Goal: Task Accomplishment & Management: Manage account settings

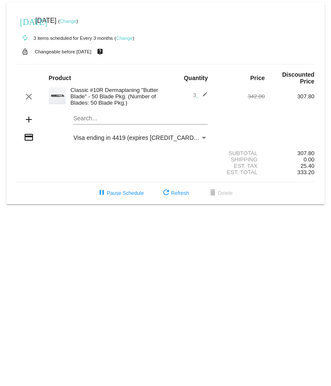
click at [76, 22] on link "Change" at bounding box center [68, 21] width 17 height 5
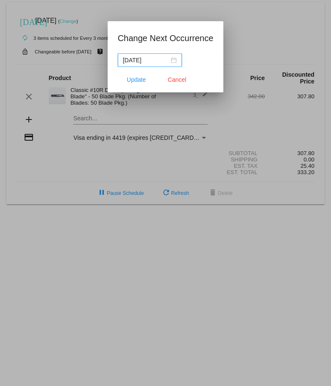
click at [174, 60] on div "[DATE]" at bounding box center [150, 60] width 54 height 9
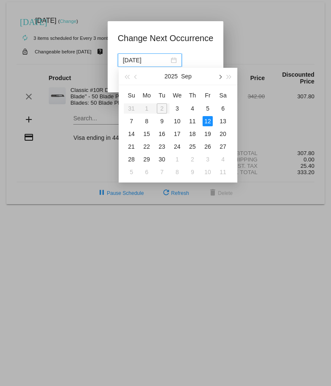
click at [221, 76] on span "button" at bounding box center [220, 77] width 4 height 4
click at [220, 76] on span "button" at bounding box center [220, 77] width 4 height 4
click at [148, 109] on div "1" at bounding box center [147, 108] width 10 height 10
type input "[DATE]"
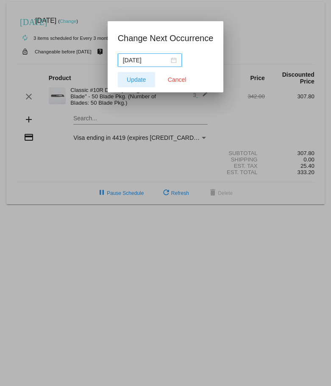
click at [133, 84] on button "Update" at bounding box center [136, 79] width 37 height 15
